Goal: Task Accomplishment & Management: Complete application form

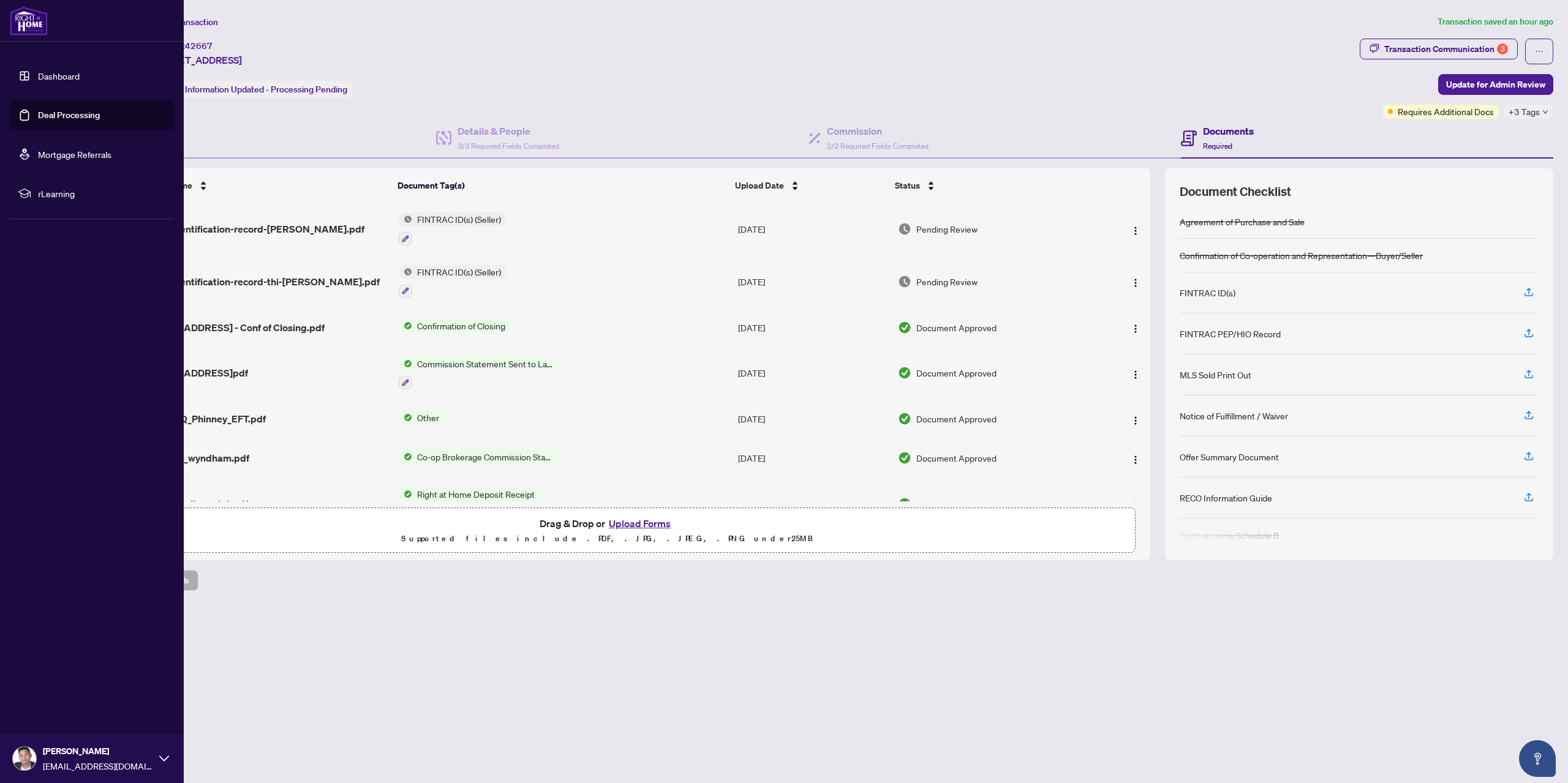
click at [38, 111] on link "Deal Processing" at bounding box center [69, 115] width 62 height 11
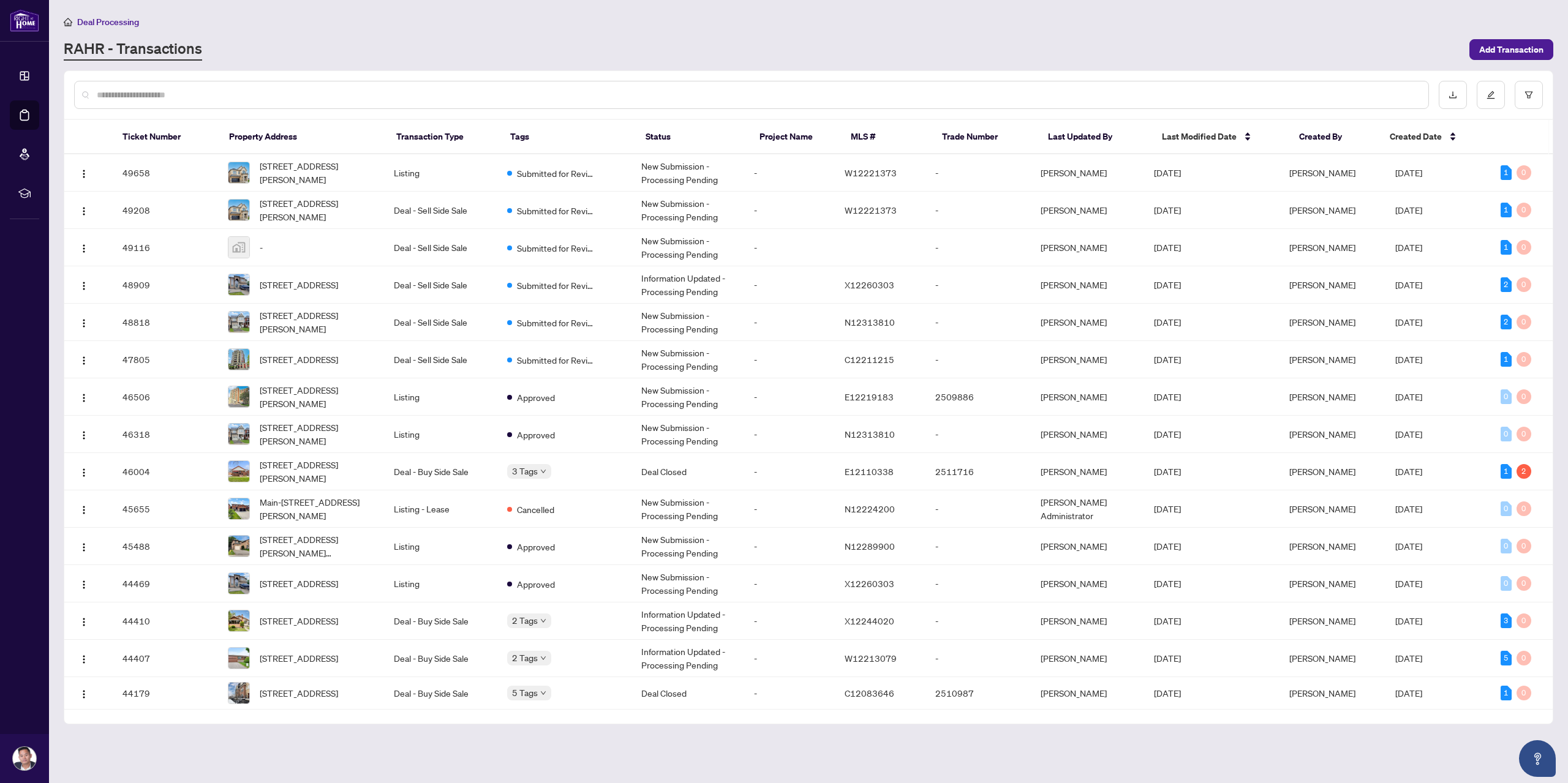
click at [244, 96] on input "text" at bounding box center [757, 95] width 1321 height 14
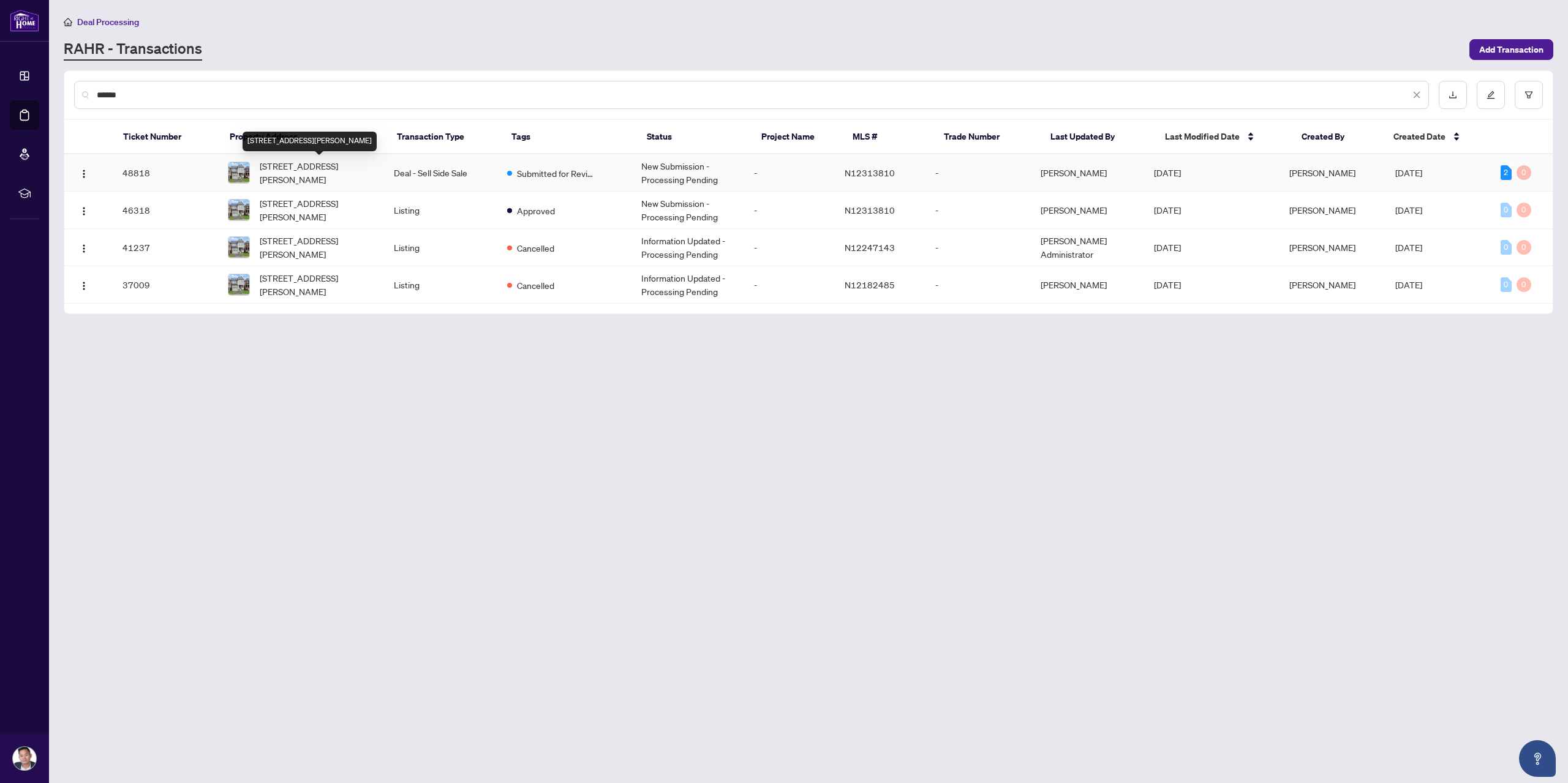
type input "******"
click at [323, 175] on span "[STREET_ADDRESS][PERSON_NAME]" at bounding box center [317, 172] width 115 height 27
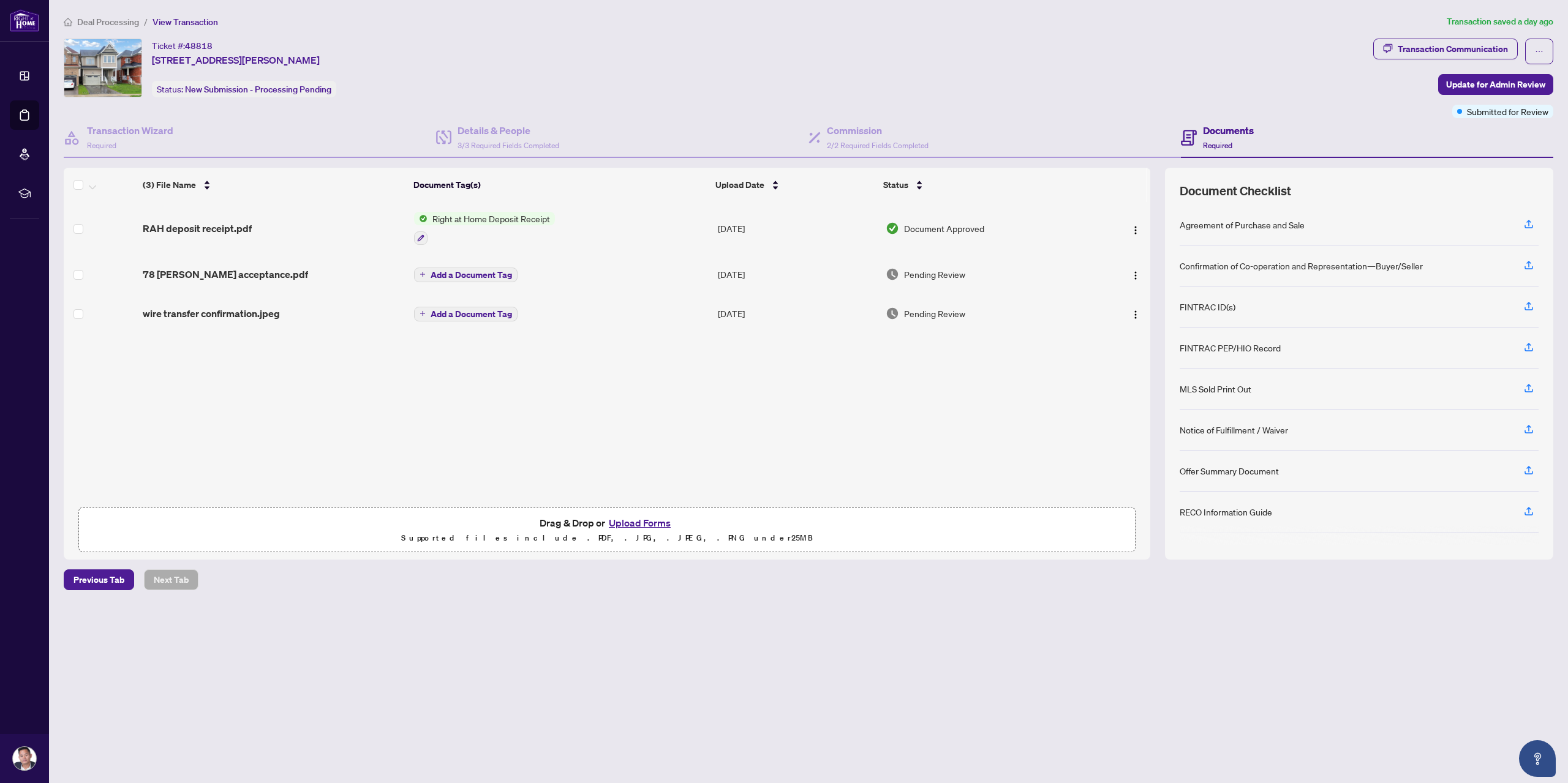
click at [244, 277] on span "78 [PERSON_NAME] acceptance.pdf" at bounding box center [225, 274] width 165 height 15
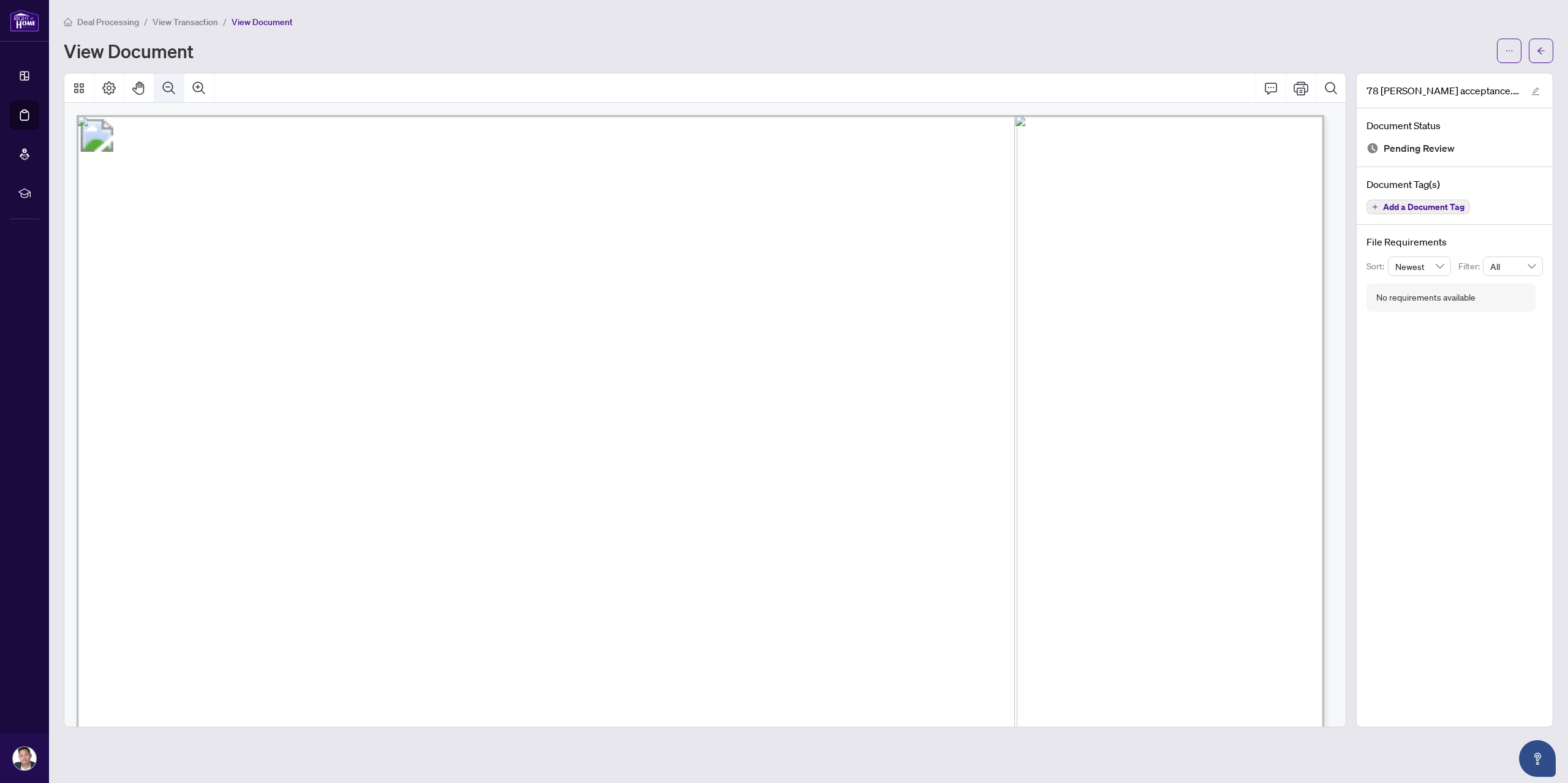
click at [169, 88] on icon "Zoom Out" at bounding box center [169, 88] width 15 height 15
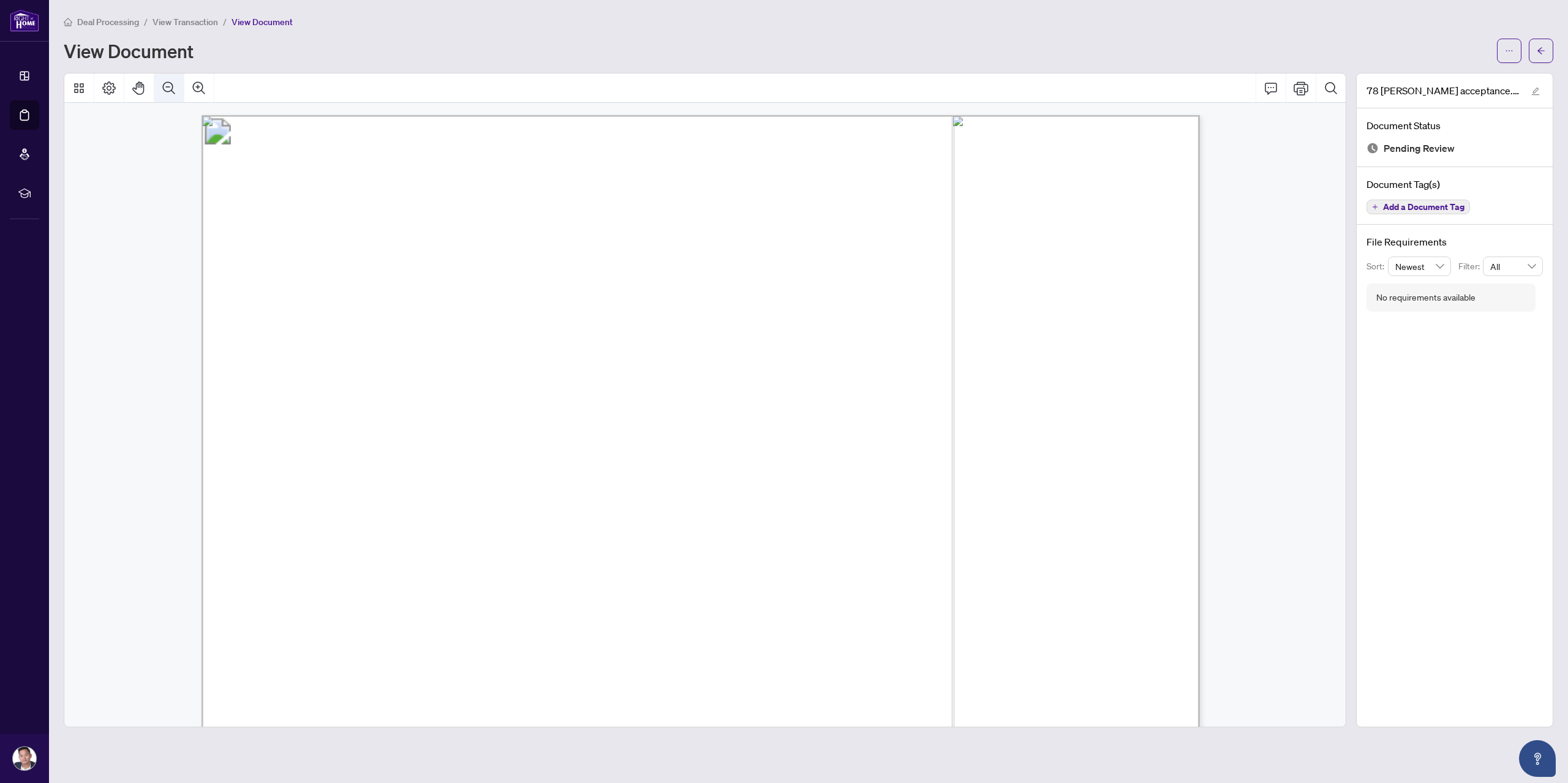
click at [169, 88] on icon "Zoom Out" at bounding box center [169, 88] width 15 height 15
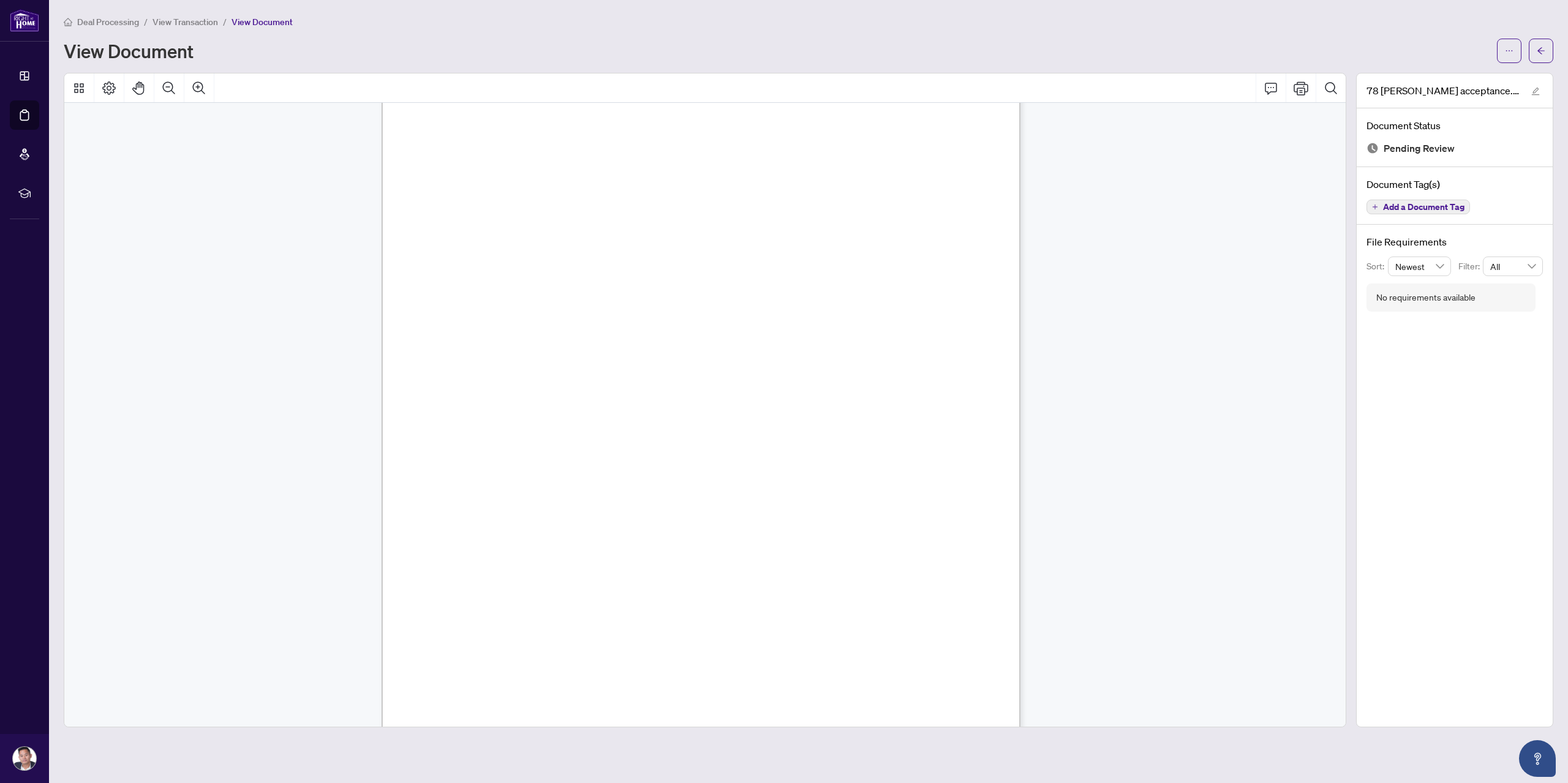
scroll to position [2021, 0]
click at [1546, 50] on button "button" at bounding box center [1541, 50] width 24 height 24
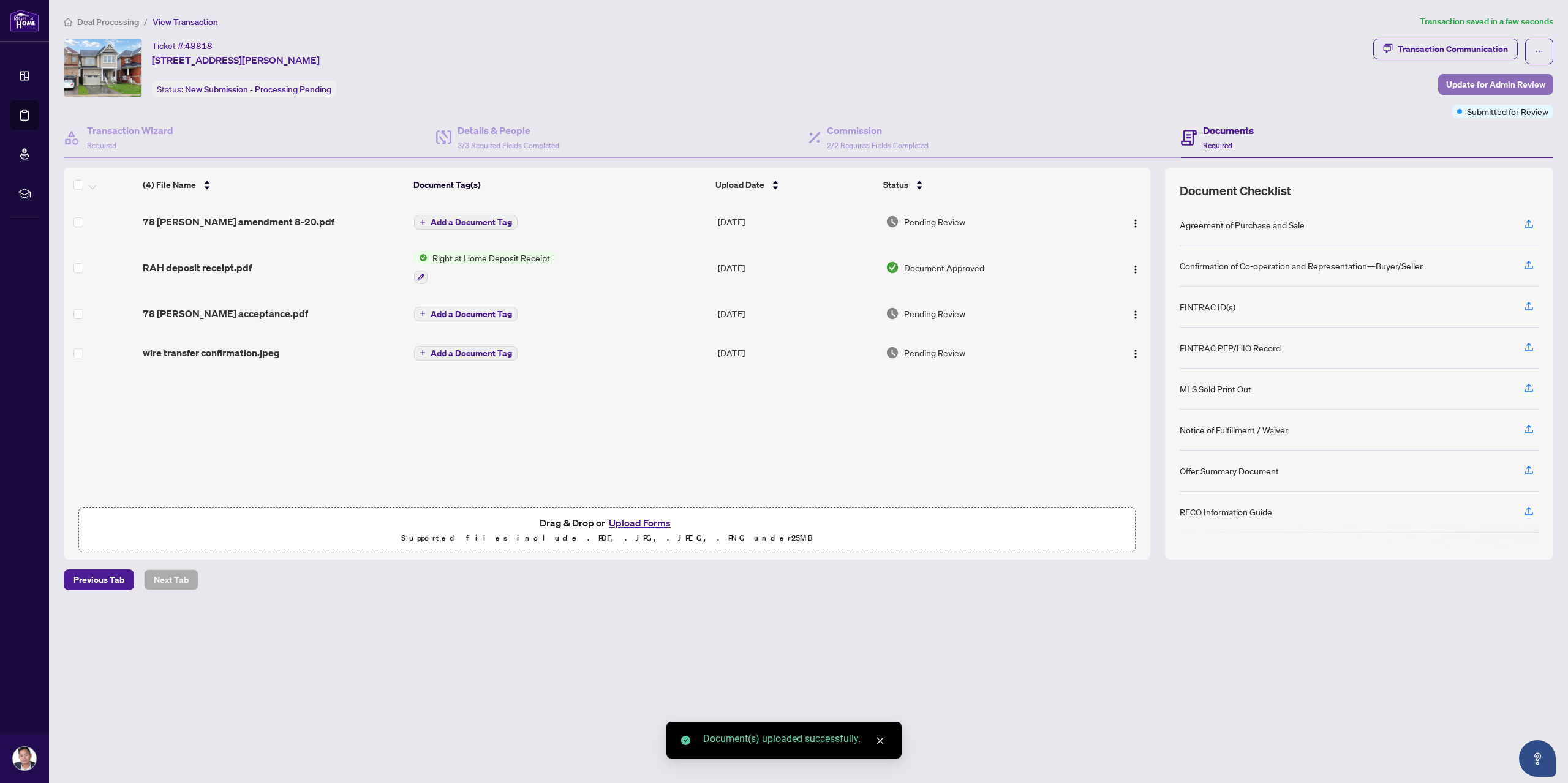
click at [1454, 82] on span "Update for Admin Review" at bounding box center [1495, 84] width 99 height 19
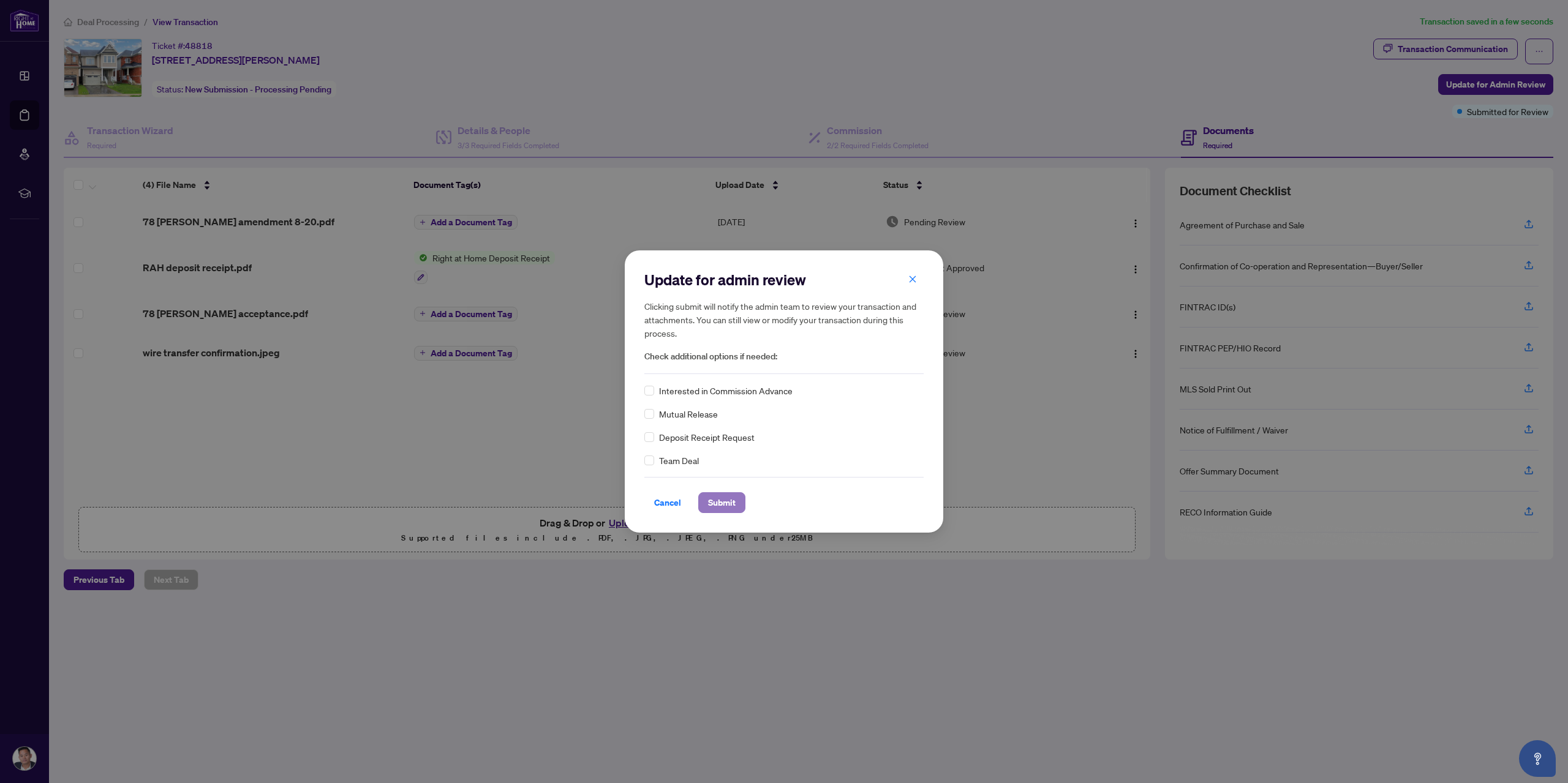
click at [715, 510] on span "Submit" at bounding box center [722, 502] width 27 height 19
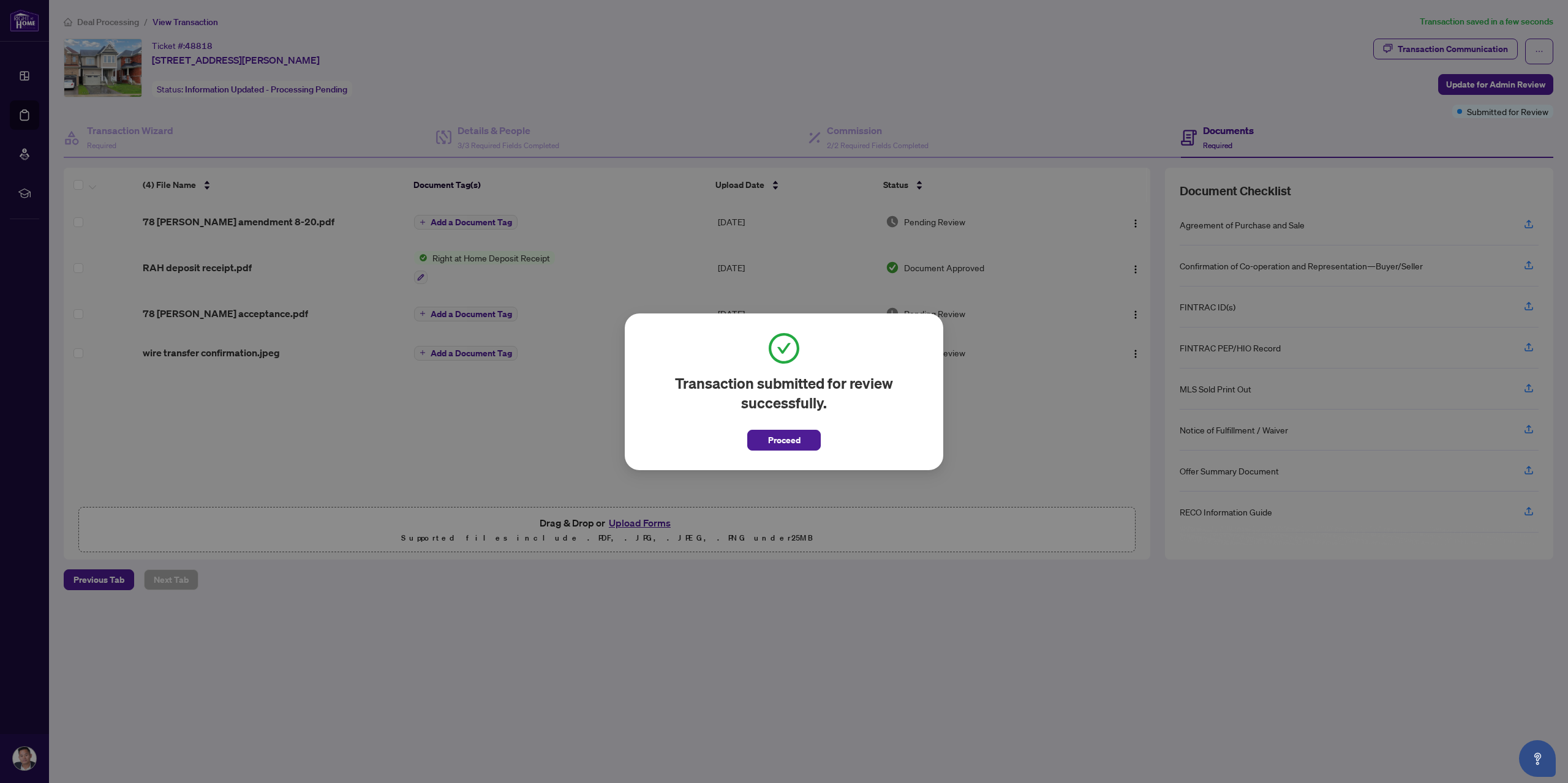
click at [775, 453] on div "Transaction submitted for review successfully. Proceed Cancel OK" at bounding box center [783, 392] width 318 height 157
click at [777, 445] on span "Proceed" at bounding box center [784, 440] width 32 height 19
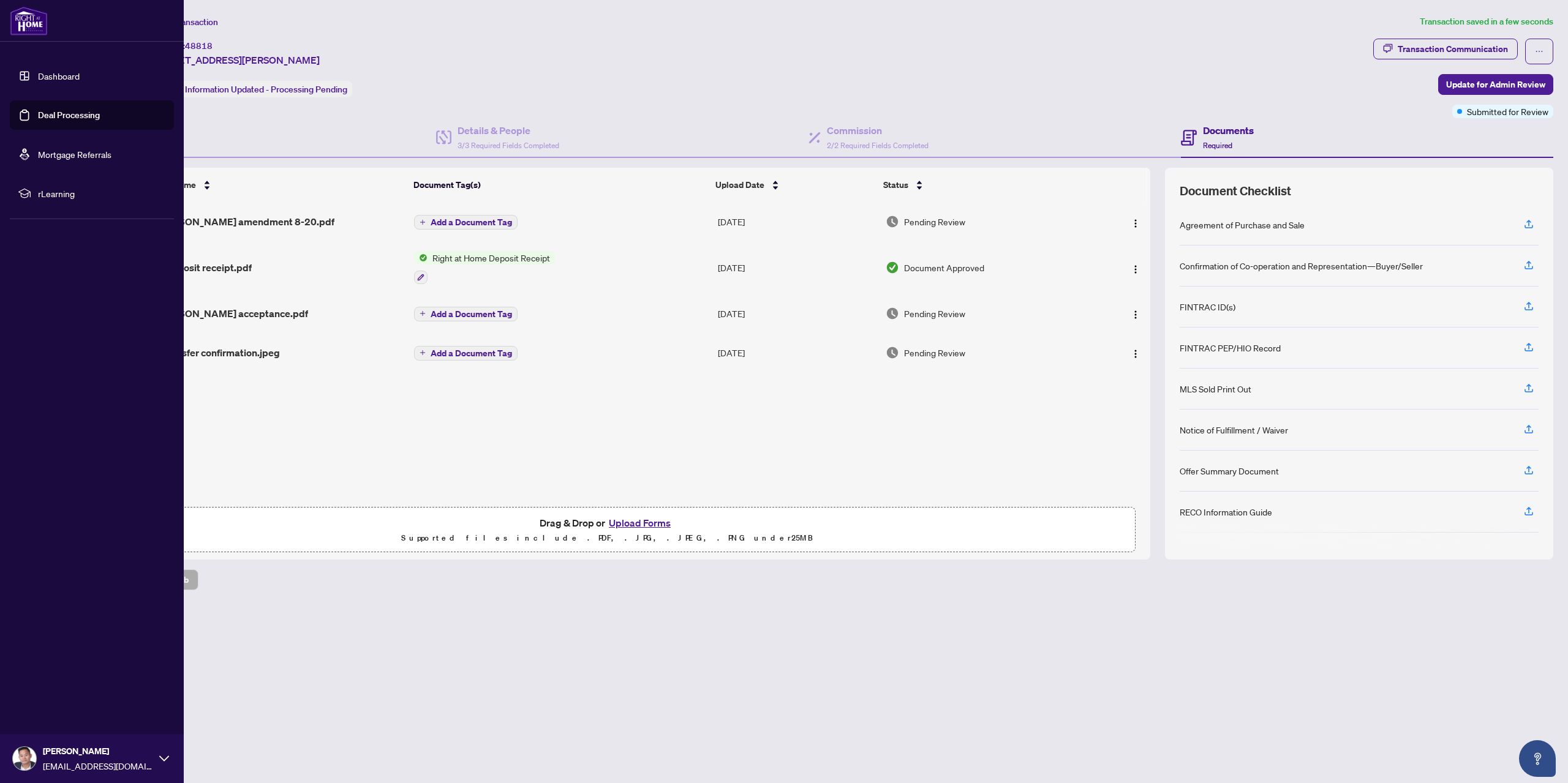
click at [38, 116] on link "Deal Processing" at bounding box center [69, 115] width 62 height 11
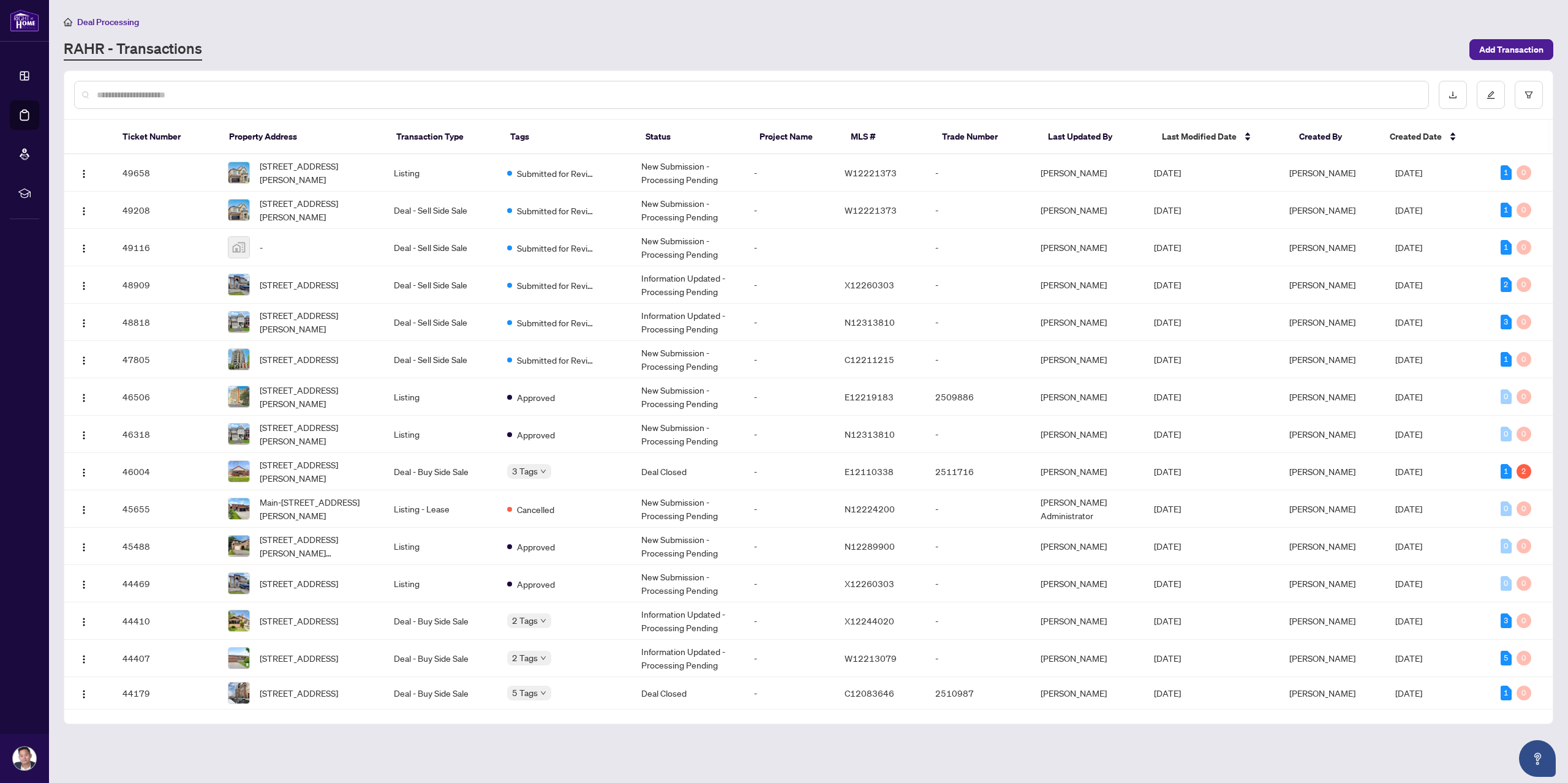
click at [265, 88] on input "text" at bounding box center [757, 95] width 1321 height 14
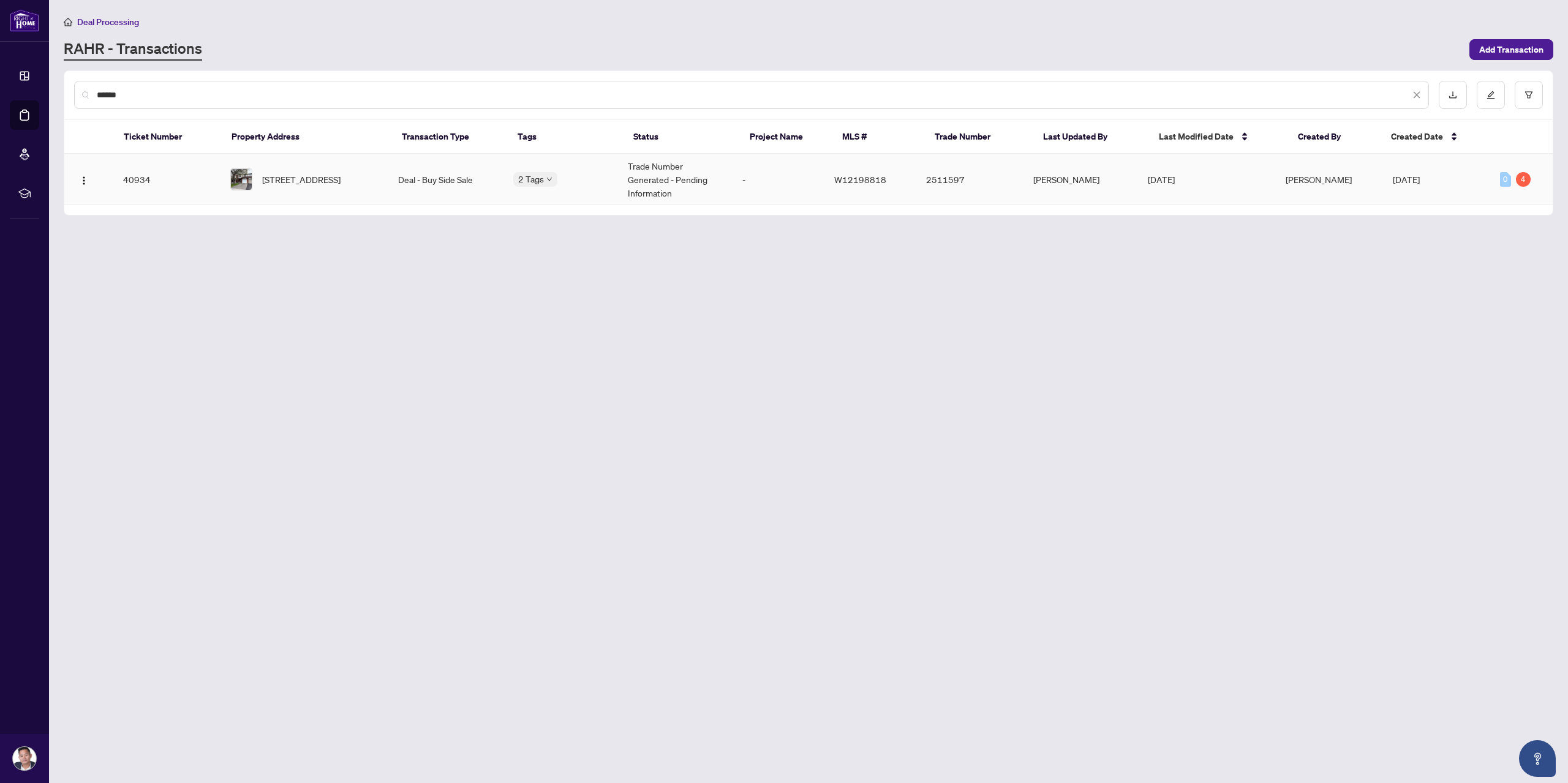
type input "******"
click at [340, 173] on span "[STREET_ADDRESS]" at bounding box center [302, 179] width 79 height 14
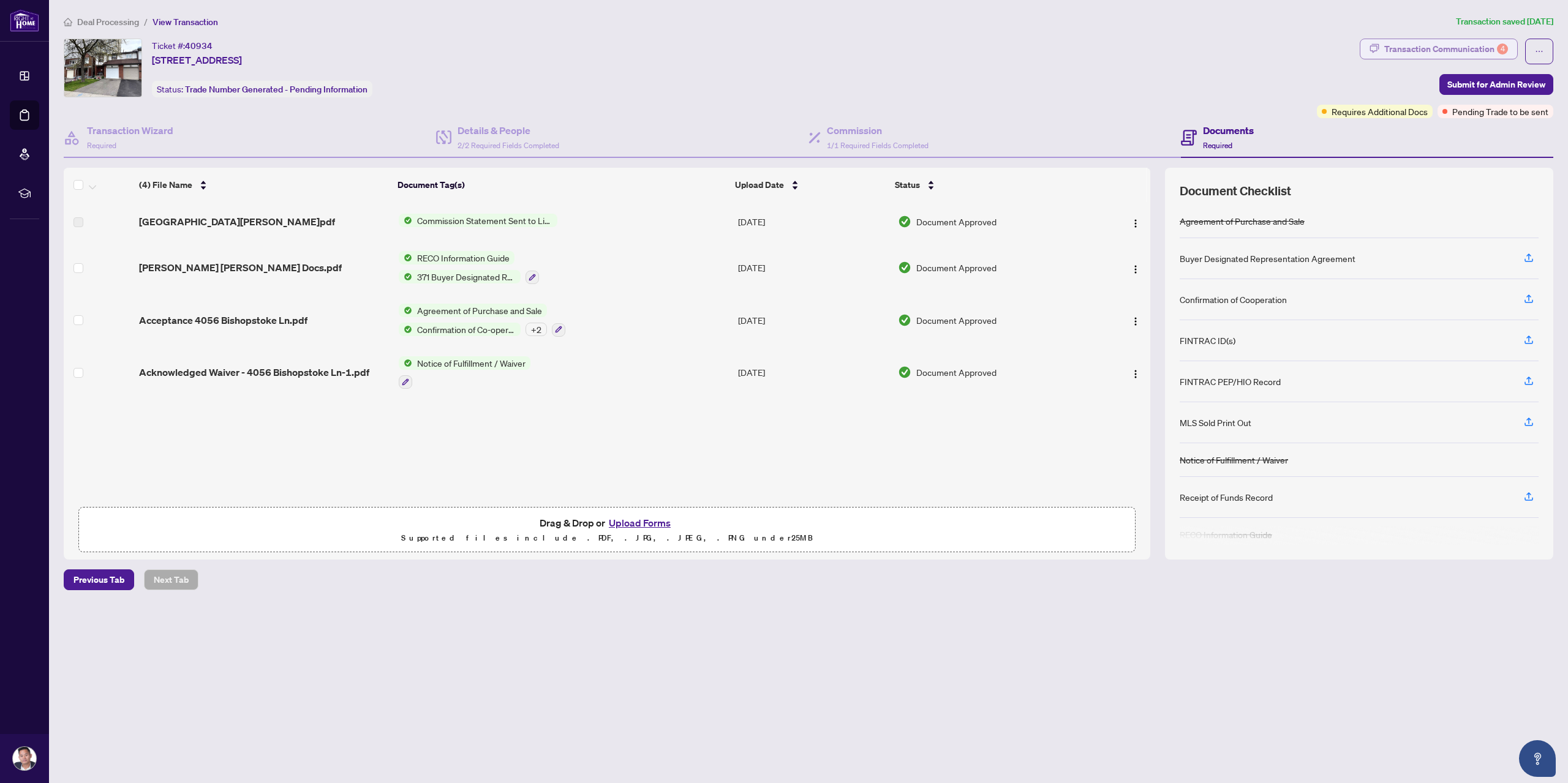
click at [1423, 50] on div "Transaction Communication 4" at bounding box center [1446, 49] width 123 height 19
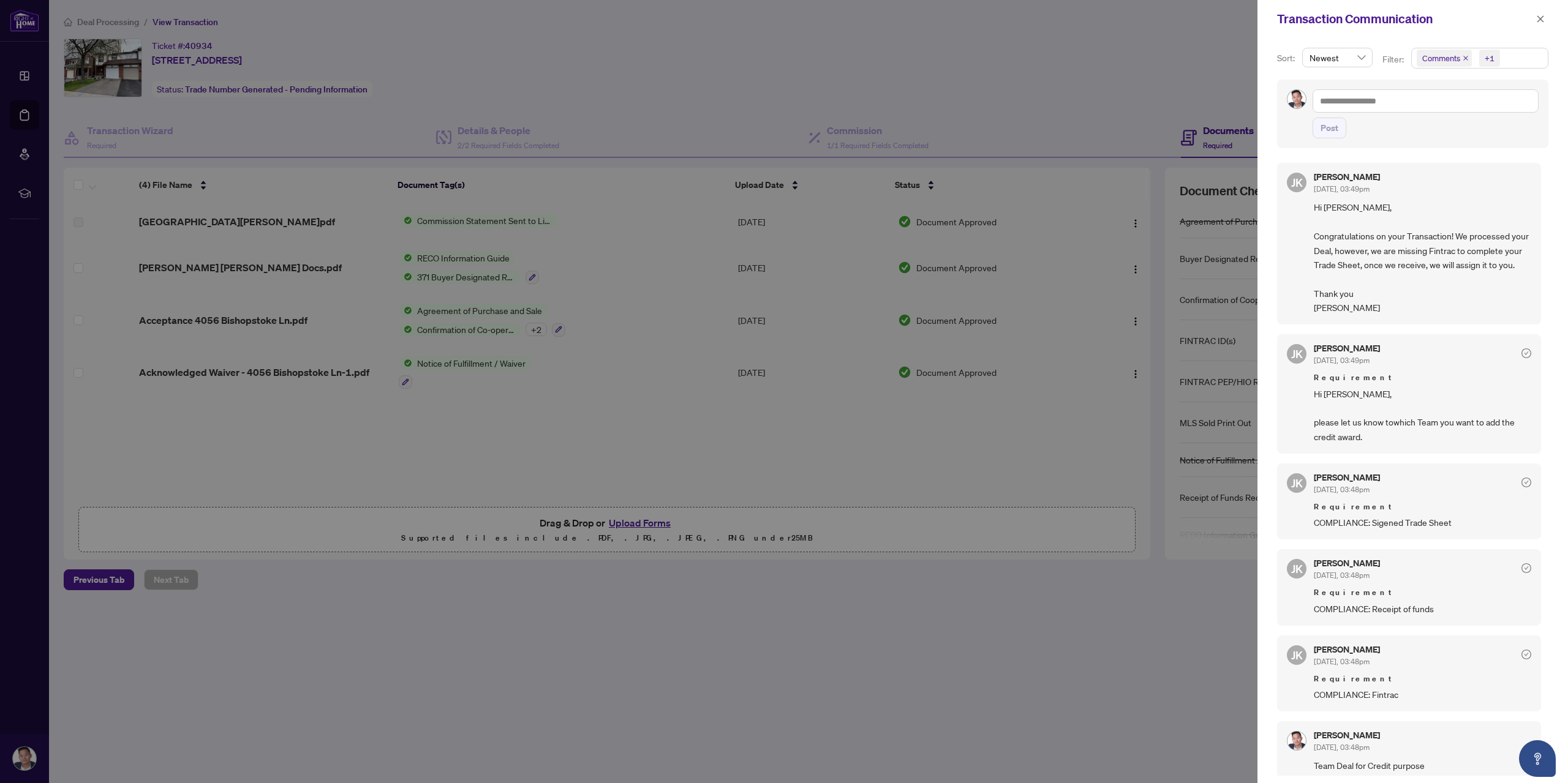
click at [1464, 58] on icon "close" at bounding box center [1465, 58] width 5 height 5
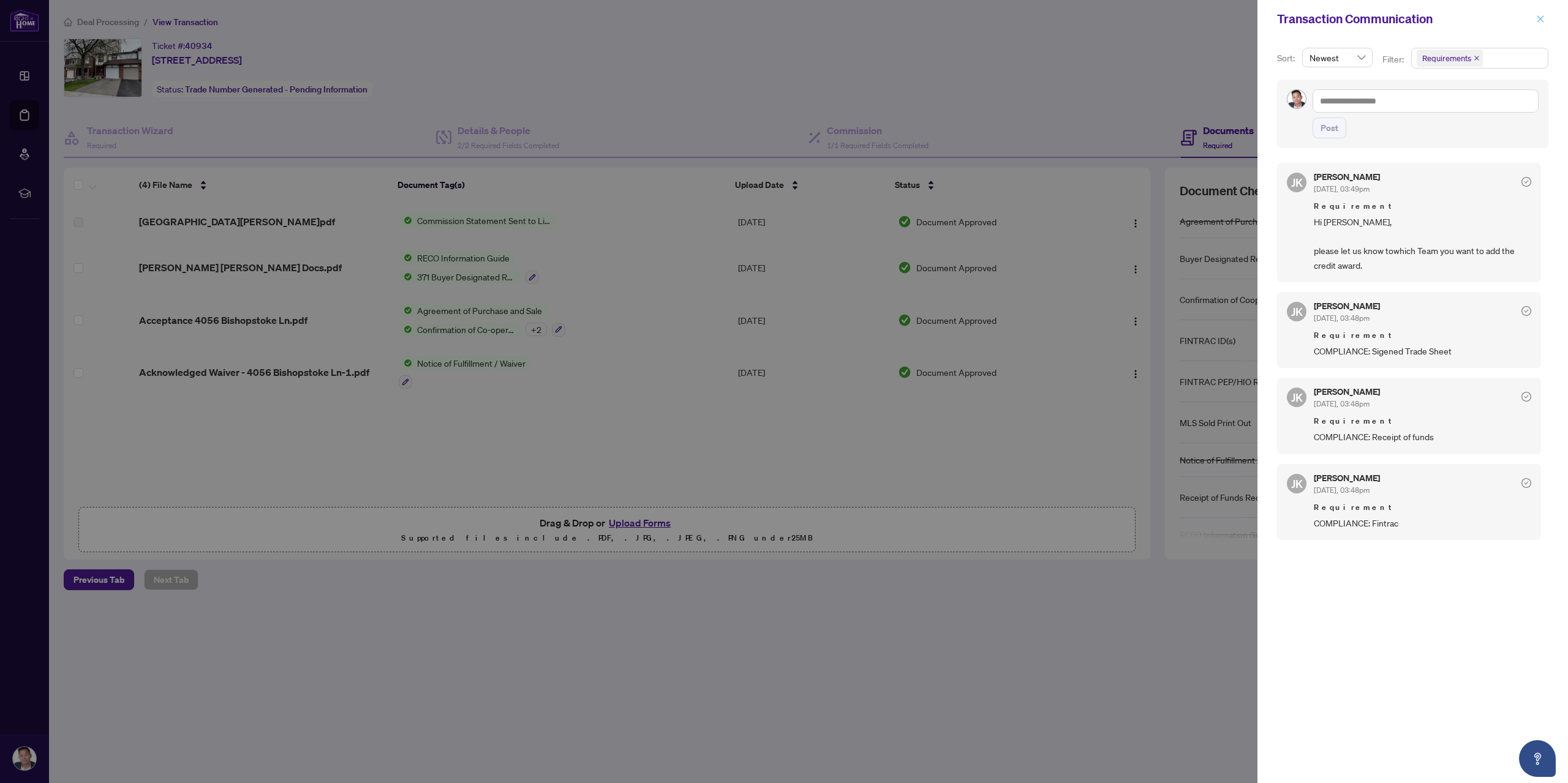
click at [1540, 12] on span "button" at bounding box center [1540, 19] width 9 height 19
